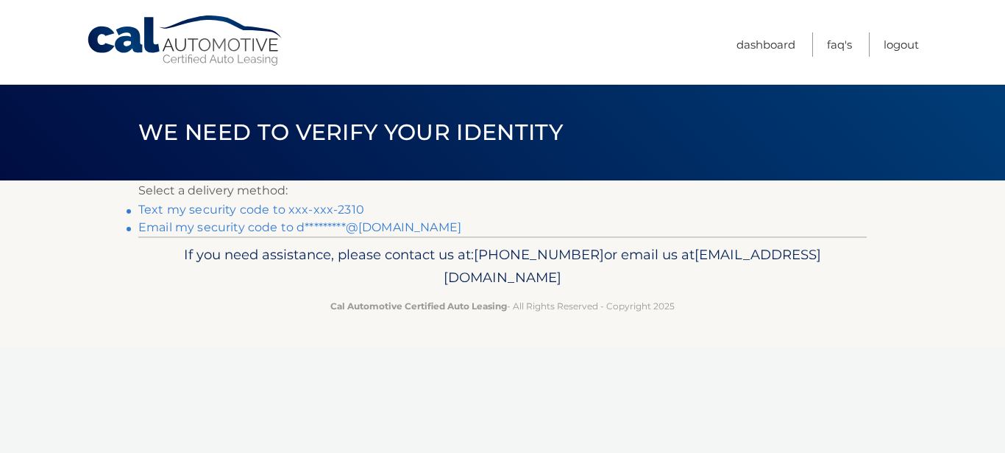
click at [294, 206] on link "Text my security code to xxx-xxx-2310" at bounding box center [251, 209] width 226 height 14
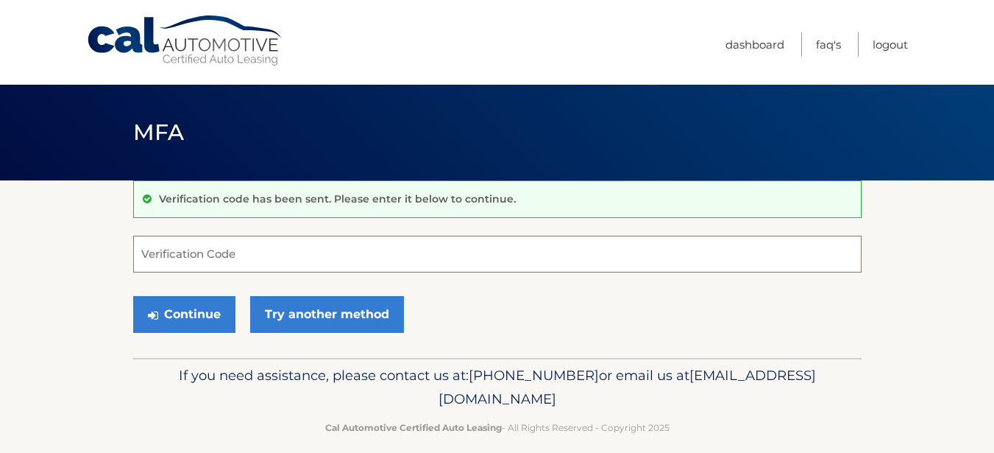
click at [213, 253] on input "Verification Code" at bounding box center [497, 254] width 729 height 37
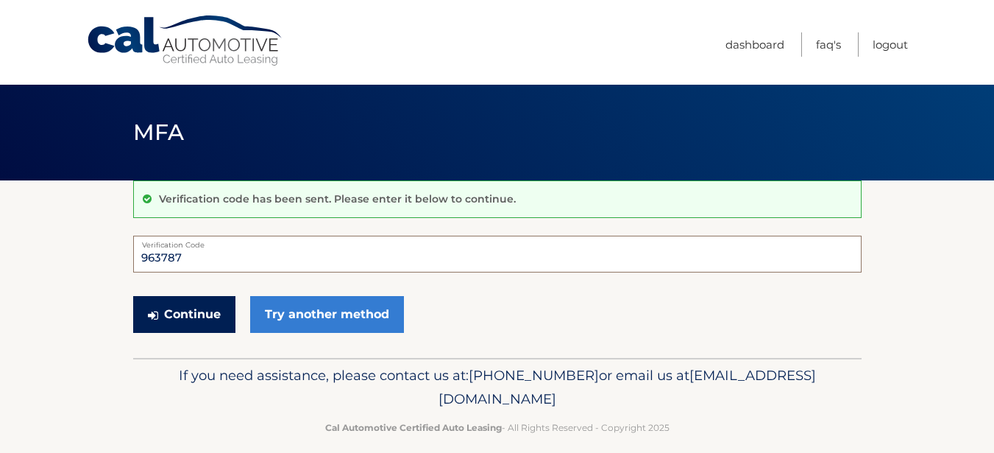
type input "963787"
click at [202, 307] on button "Continue" at bounding box center [184, 314] width 102 height 37
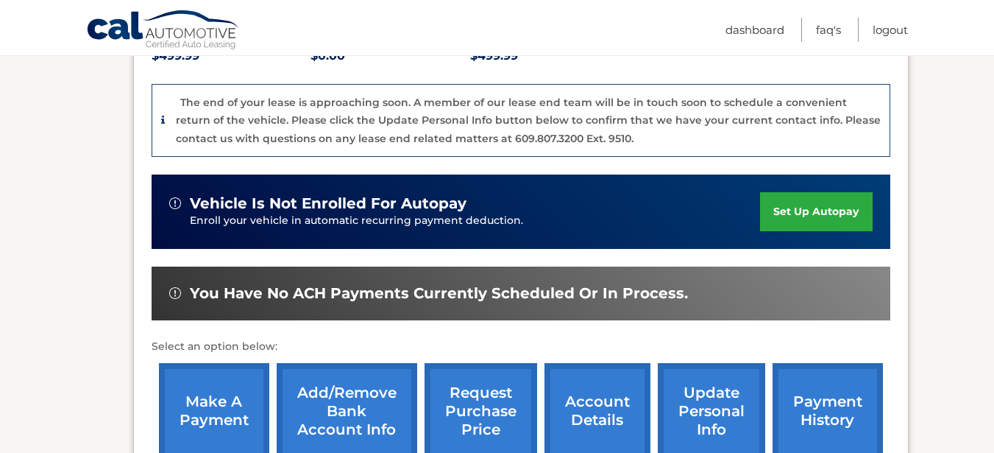
scroll to position [368, 0]
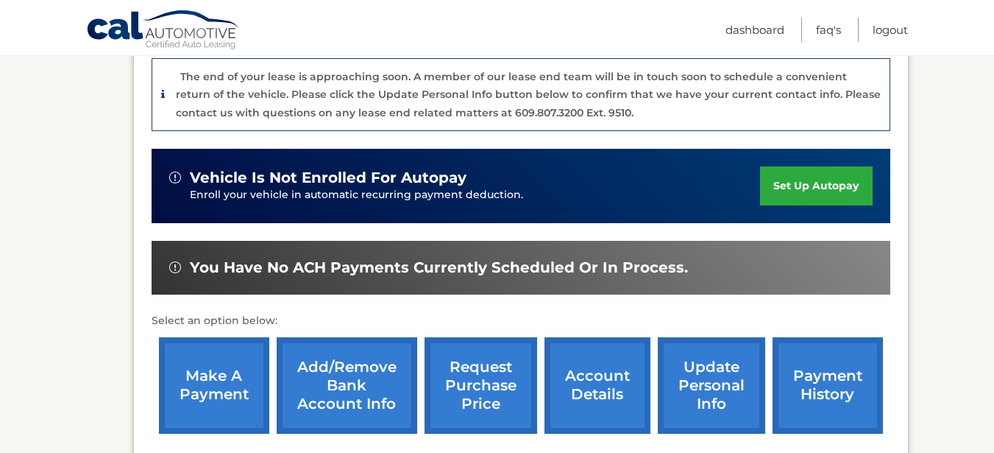
click at [201, 377] on link "make a payment" at bounding box center [214, 385] width 110 height 96
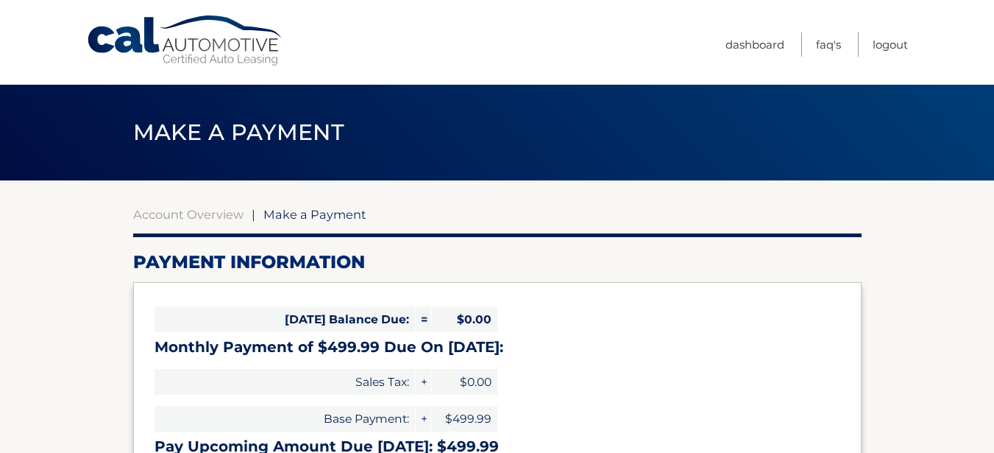
select select "ZmM2YzU4MGUtOWQzYS00MDgzLWEwMjEtMmZhM2Q0MmVkM2E3"
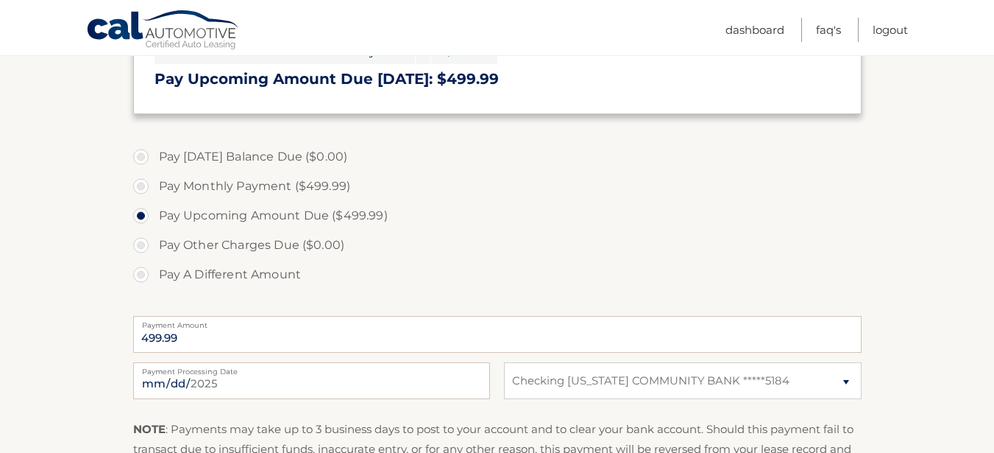
scroll to position [368, 0]
click at [317, 375] on input "2025-08-10" at bounding box center [311, 379] width 357 height 37
type input "2025-08-20"
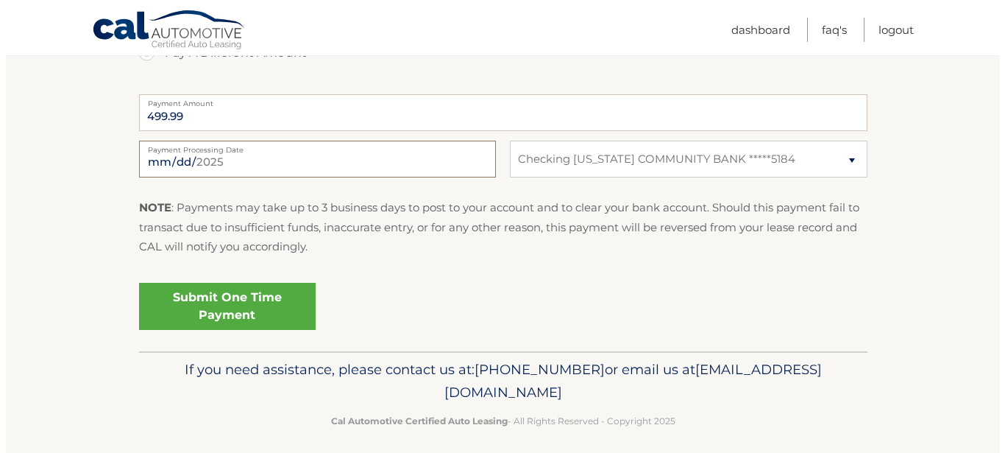
scroll to position [515, 0]
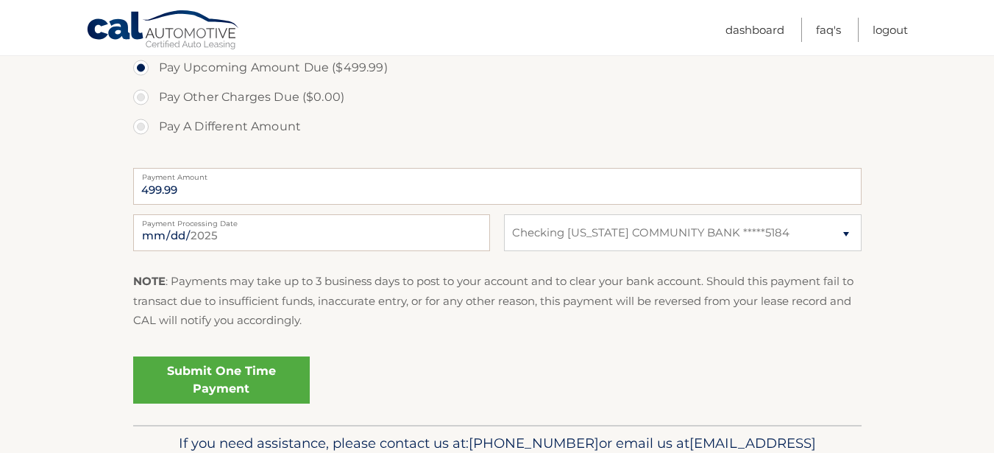
click at [202, 370] on link "Submit One Time Payment" at bounding box center [221, 379] width 177 height 47
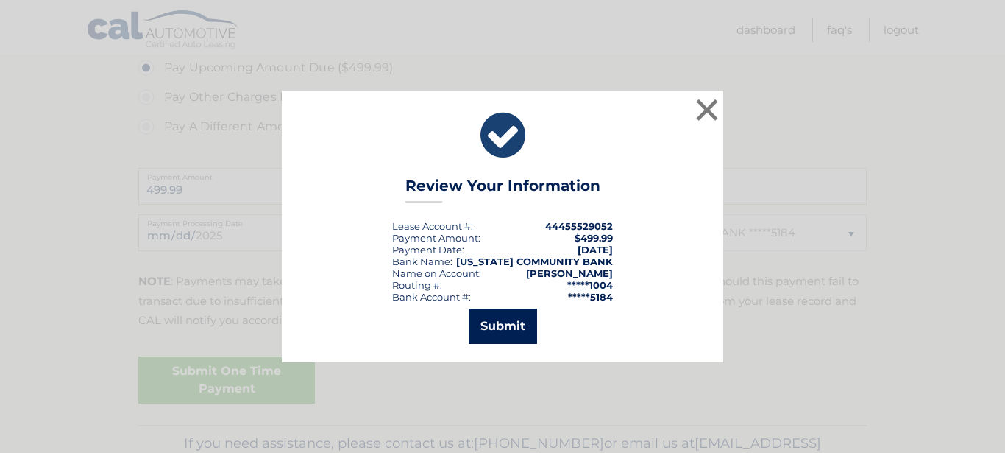
click at [503, 328] on button "Submit" at bounding box center [503, 325] width 68 height 35
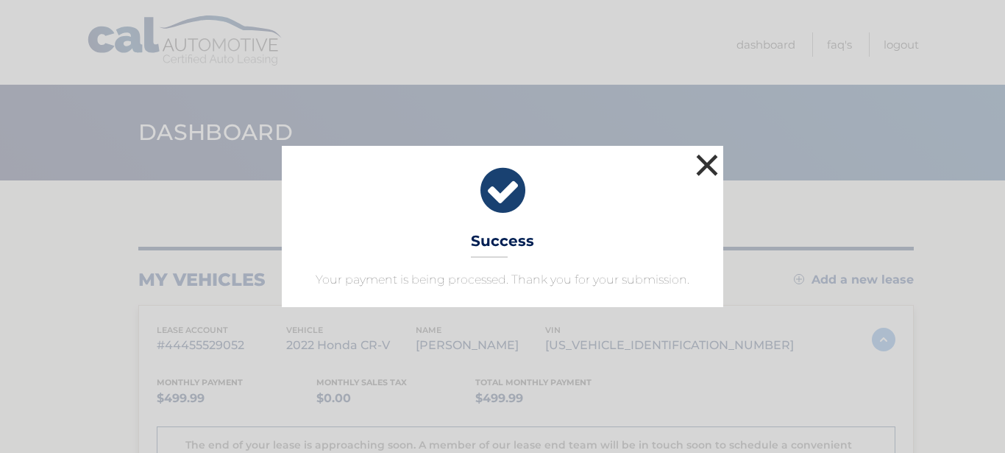
click at [714, 163] on button "×" at bounding box center [707, 164] width 29 height 29
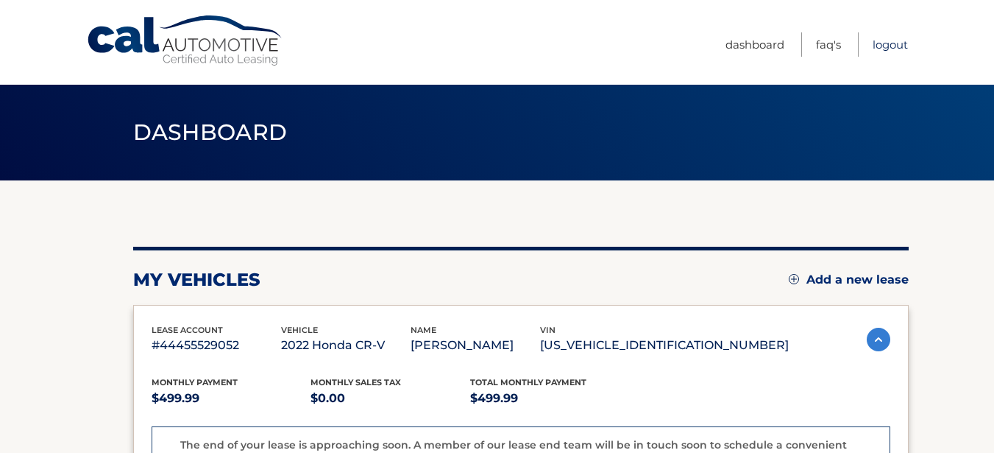
click at [878, 40] on link "Logout" at bounding box center [890, 44] width 35 height 24
